Goal: Task Accomplishment & Management: Manage account settings

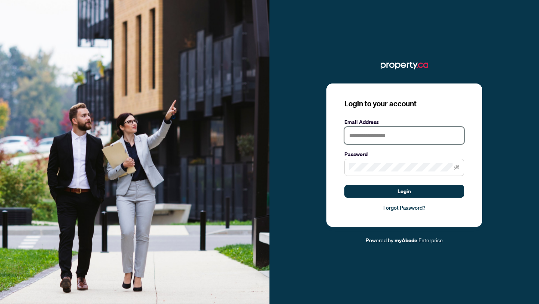
click at [392, 135] on input "text" at bounding box center [404, 135] width 120 height 17
type input "**********"
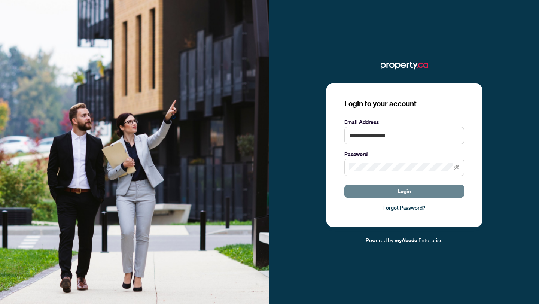
click at [421, 193] on button "Login" at bounding box center [404, 191] width 120 height 13
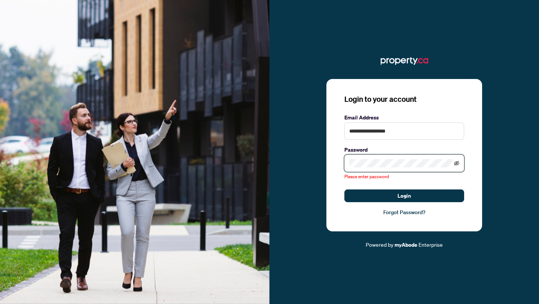
click at [455, 163] on icon "eye-invisible" at bounding box center [456, 162] width 5 height 5
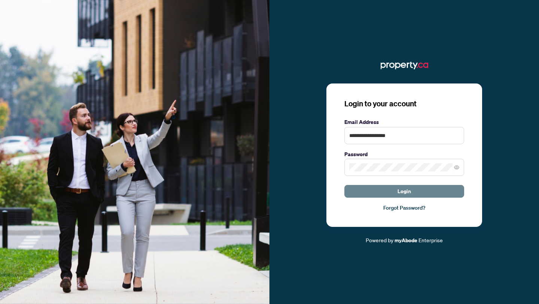
click at [438, 195] on button "Login" at bounding box center [404, 191] width 120 height 13
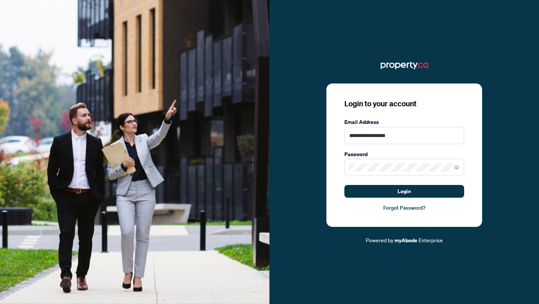
click at [417, 208] on link "Forgot Password?" at bounding box center [404, 207] width 120 height 8
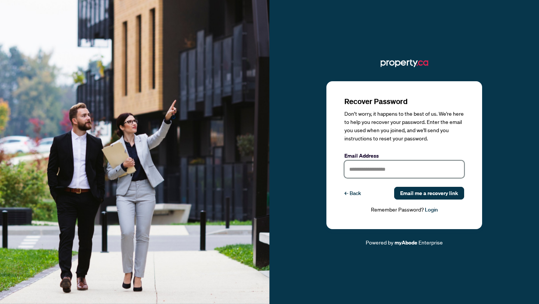
click at [389, 172] on input "text" at bounding box center [404, 168] width 120 height 17
type input "**********"
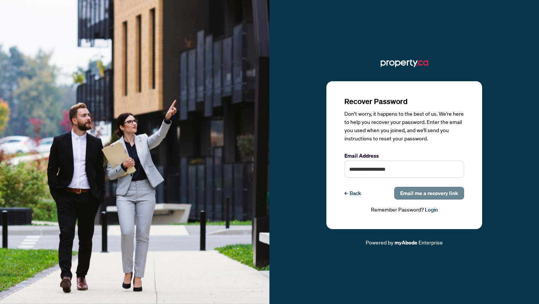
click at [425, 194] on span "Email me a recovery link" at bounding box center [429, 193] width 58 height 12
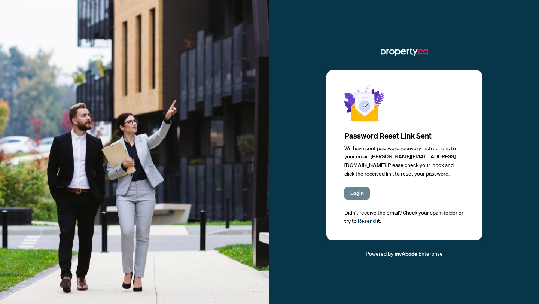
click at [358, 194] on span "Login" at bounding box center [356, 193] width 13 height 12
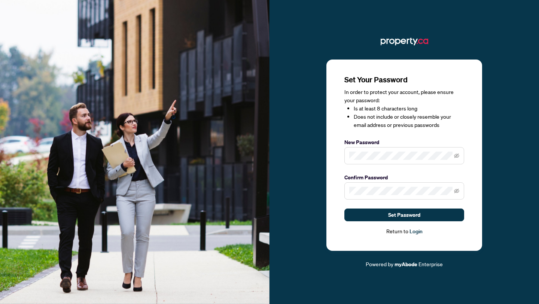
click at [358, 161] on span at bounding box center [404, 155] width 120 height 17
click at [458, 155] on icon "eye-invisible" at bounding box center [456, 155] width 5 height 4
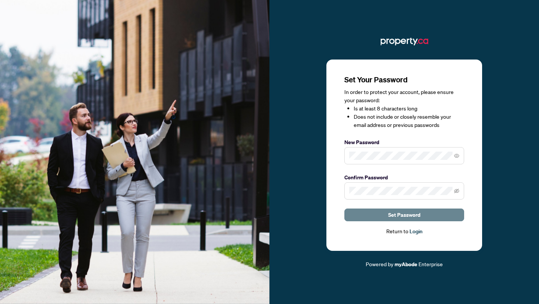
click at [424, 212] on button "Set Password" at bounding box center [404, 214] width 120 height 13
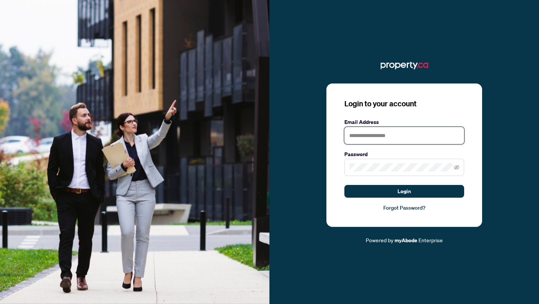
click at [405, 129] on input "text" at bounding box center [404, 135] width 120 height 17
type input "**********"
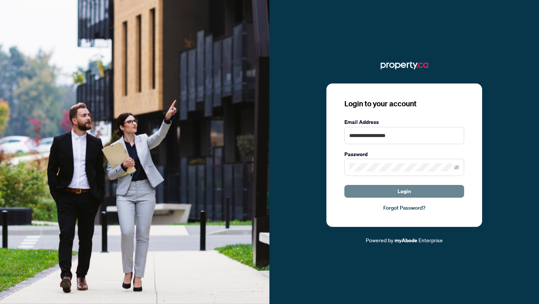
click at [410, 192] on span "Login" at bounding box center [403, 191] width 13 height 12
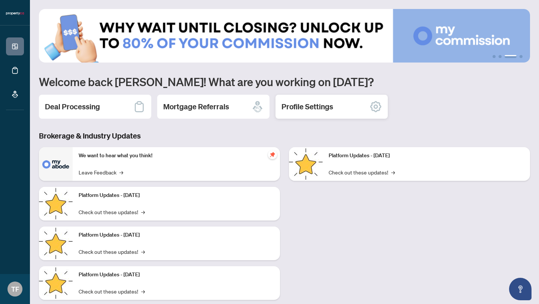
click at [310, 108] on h2 "Profile Settings" at bounding box center [307, 106] width 52 height 10
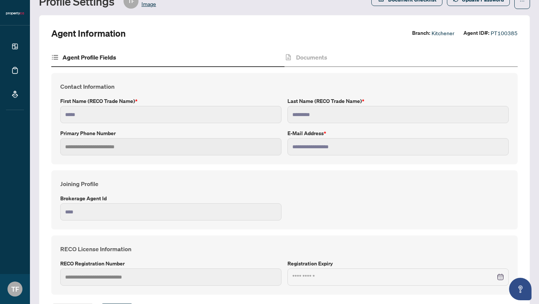
scroll to position [64, 0]
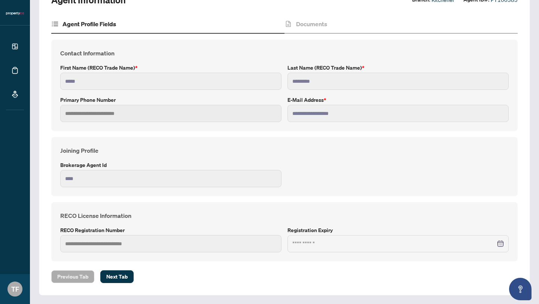
click at [499, 244] on div at bounding box center [397, 243] width 211 height 8
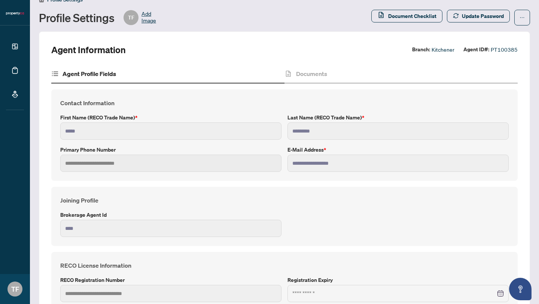
scroll to position [0, 0]
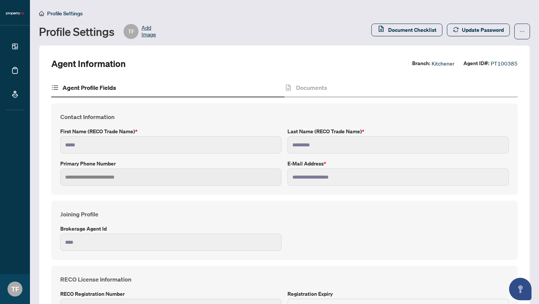
click at [147, 33] on span "Add Image" at bounding box center [148, 31] width 15 height 15
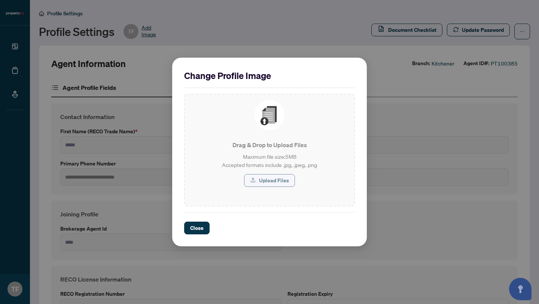
click at [273, 183] on span "Upload Files" at bounding box center [274, 180] width 30 height 12
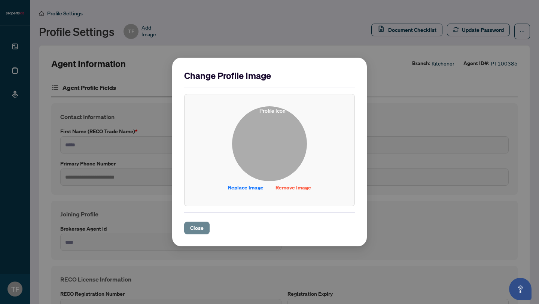
click at [196, 228] on span "Close" at bounding box center [196, 228] width 13 height 12
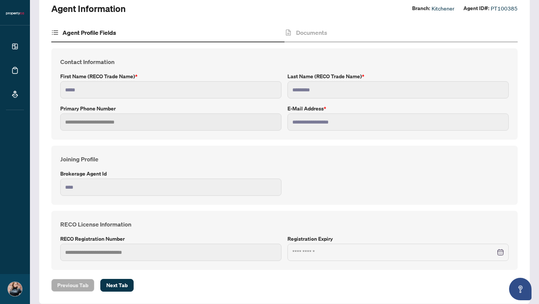
scroll to position [64, 0]
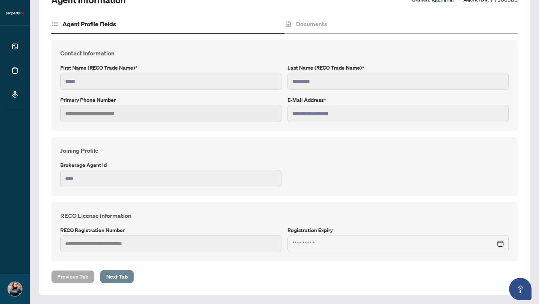
click at [117, 279] on span "Next Tab" at bounding box center [116, 276] width 21 height 12
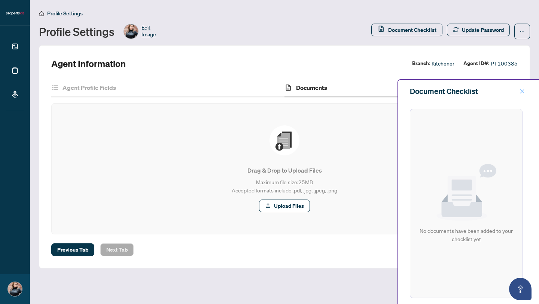
click at [523, 91] on icon "close" at bounding box center [521, 91] width 5 height 5
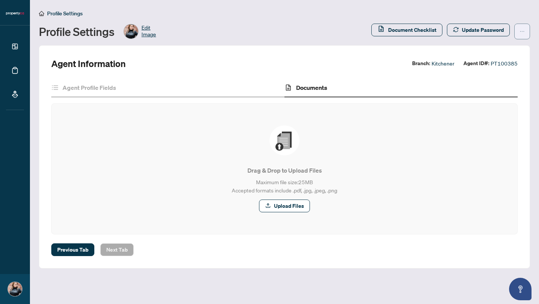
click at [521, 31] on icon "ellipsis" at bounding box center [521, 31] width 5 height 5
click at [505, 50] on span "Agent Activity History" at bounding box center [497, 48] width 51 height 8
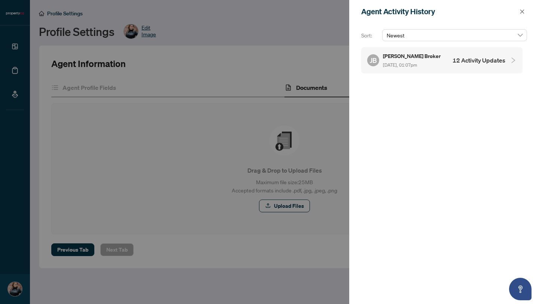
click at [511, 57] on icon "collapsed" at bounding box center [513, 60] width 4 height 6
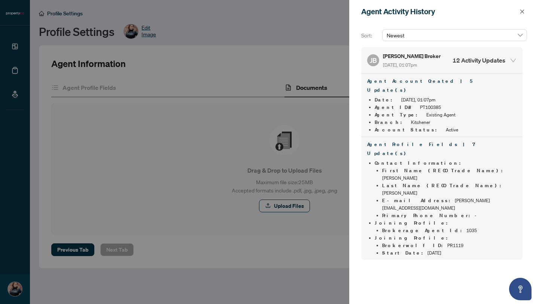
click at [512, 57] on icon "expanded" at bounding box center [512, 60] width 7 height 7
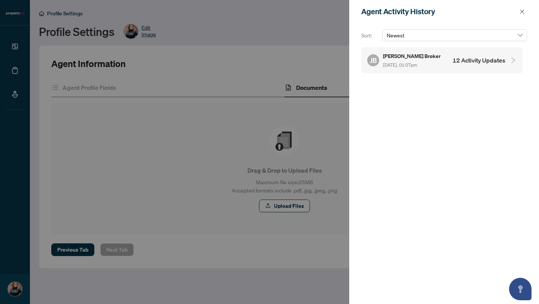
click at [512, 58] on icon "collapsed" at bounding box center [512, 60] width 7 height 7
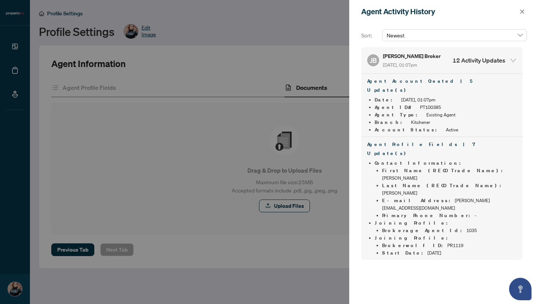
click at [481, 57] on h4 "12 Activity Updates" at bounding box center [478, 60] width 53 height 9
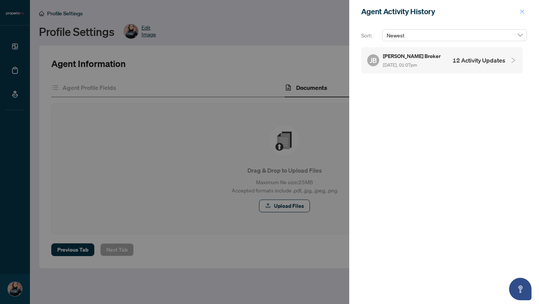
click at [519, 12] on icon "close" at bounding box center [521, 11] width 5 height 5
